Goal: Complete application form

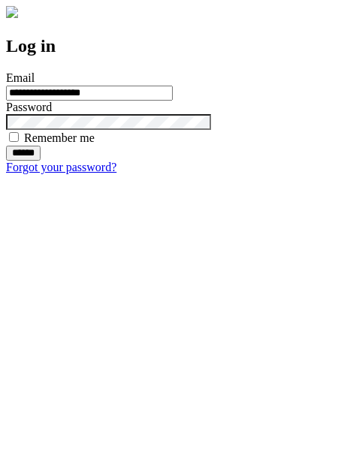
type input "**********"
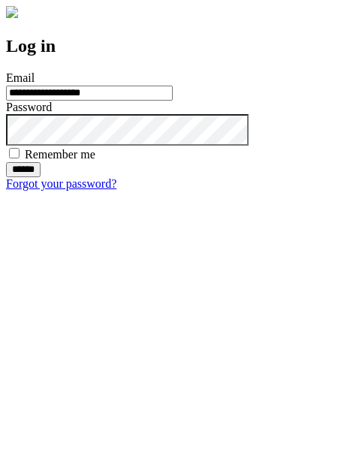
click at [41, 177] on input "******" at bounding box center [23, 169] width 35 height 15
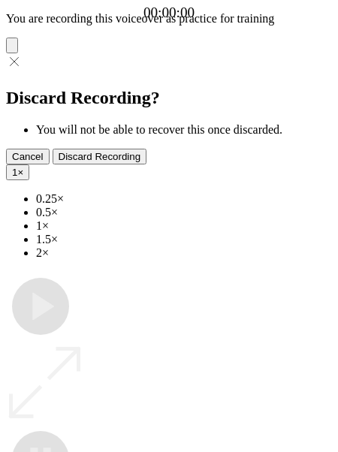
type input "**********"
